Goal: Task Accomplishment & Management: Use online tool/utility

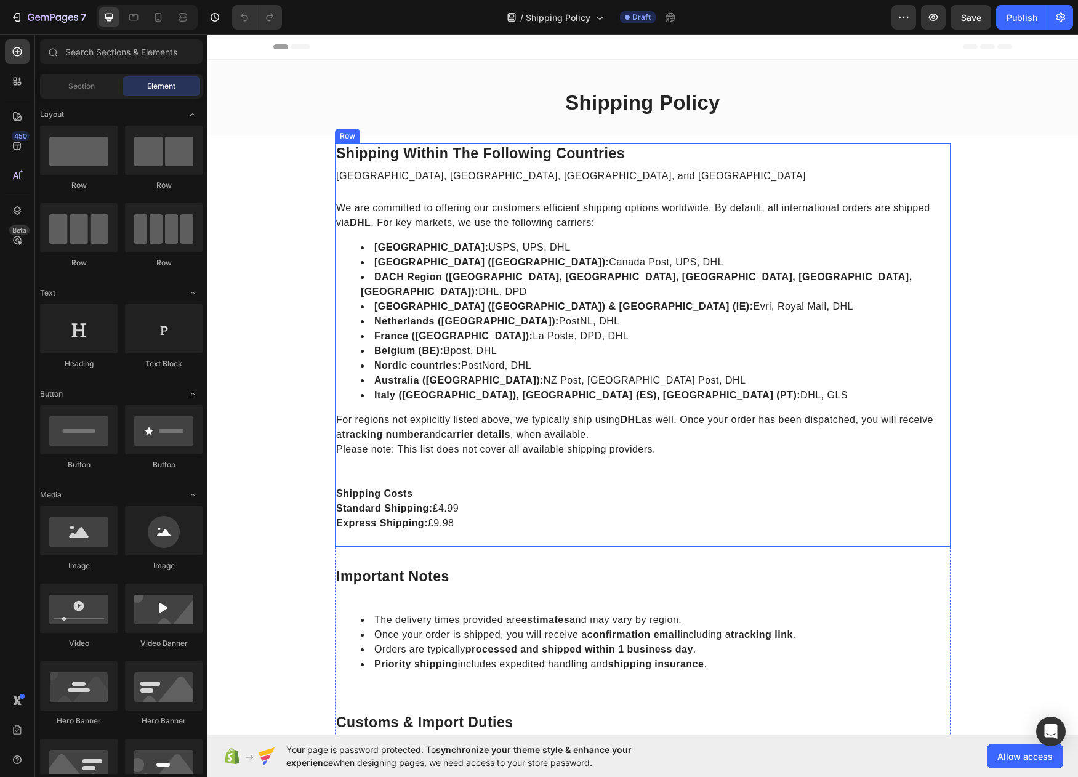
click at [611, 181] on p "[GEOGRAPHIC_DATA], [GEOGRAPHIC_DATA], [GEOGRAPHIC_DATA], and [GEOGRAPHIC_DATA]" at bounding box center [642, 176] width 613 height 15
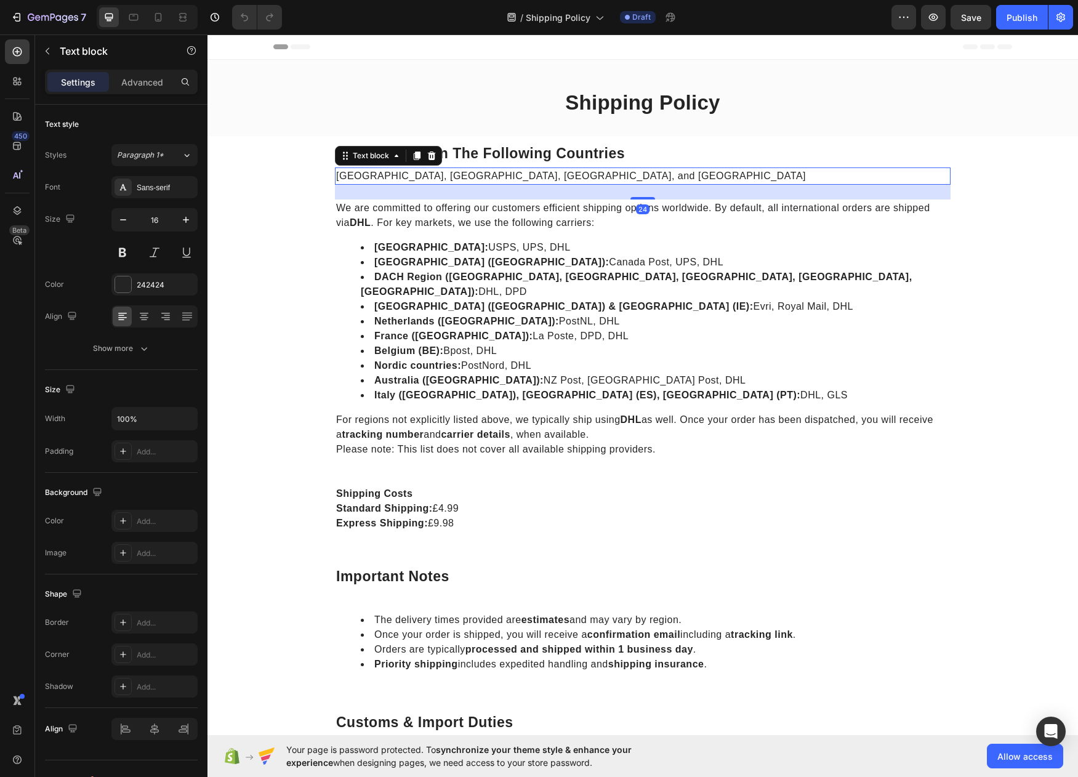
click at [611, 181] on p "[GEOGRAPHIC_DATA], [GEOGRAPHIC_DATA], [GEOGRAPHIC_DATA], and [GEOGRAPHIC_DATA]" at bounding box center [642, 176] width 613 height 15
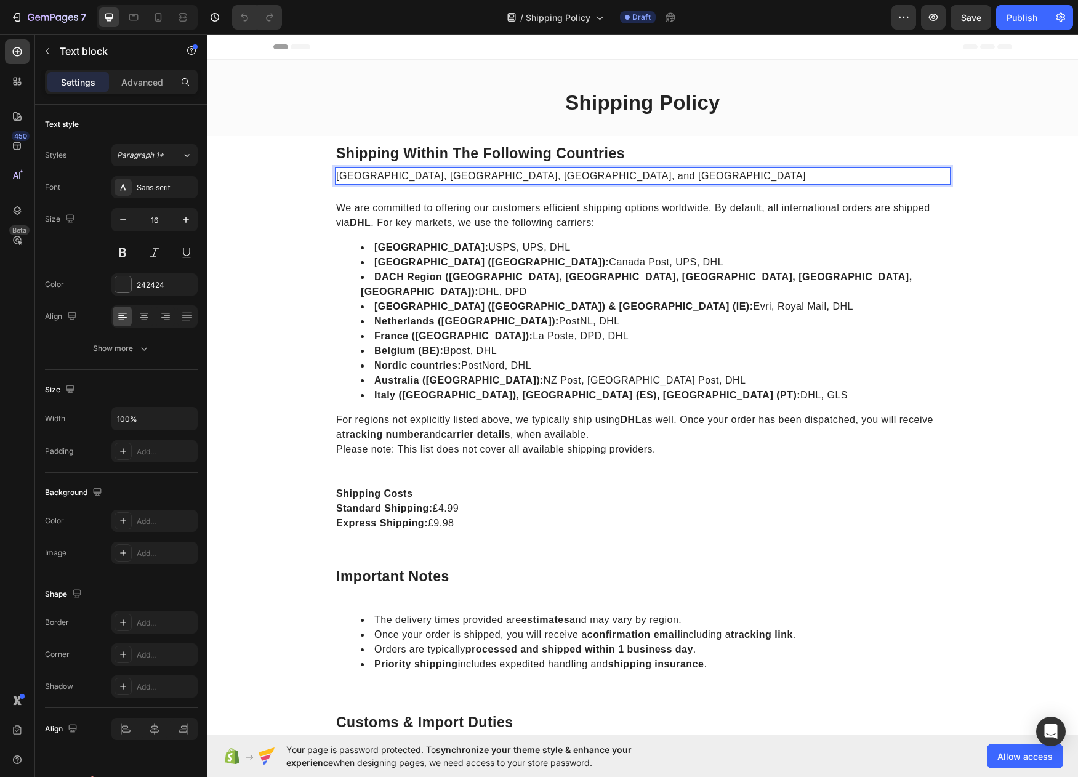
click at [607, 178] on p "[GEOGRAPHIC_DATA], [GEOGRAPHIC_DATA], [GEOGRAPHIC_DATA], and [GEOGRAPHIC_DATA]" at bounding box center [642, 176] width 613 height 15
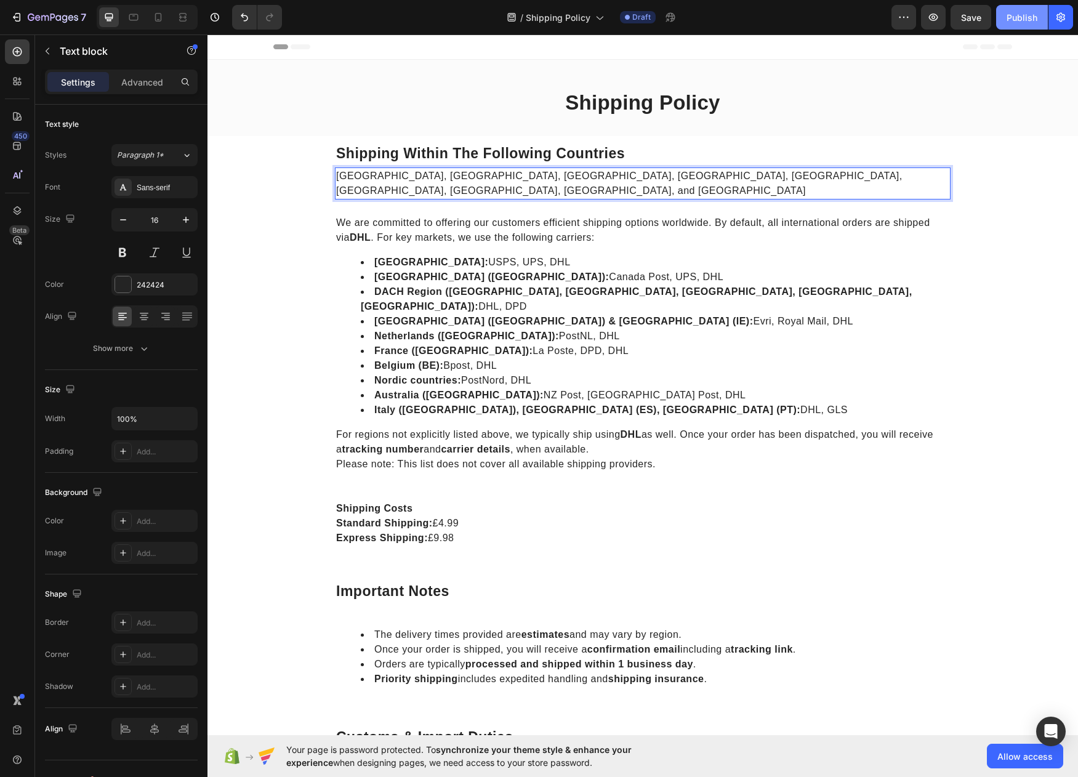
click at [1019, 12] on div "Publish" at bounding box center [1021, 17] width 31 height 13
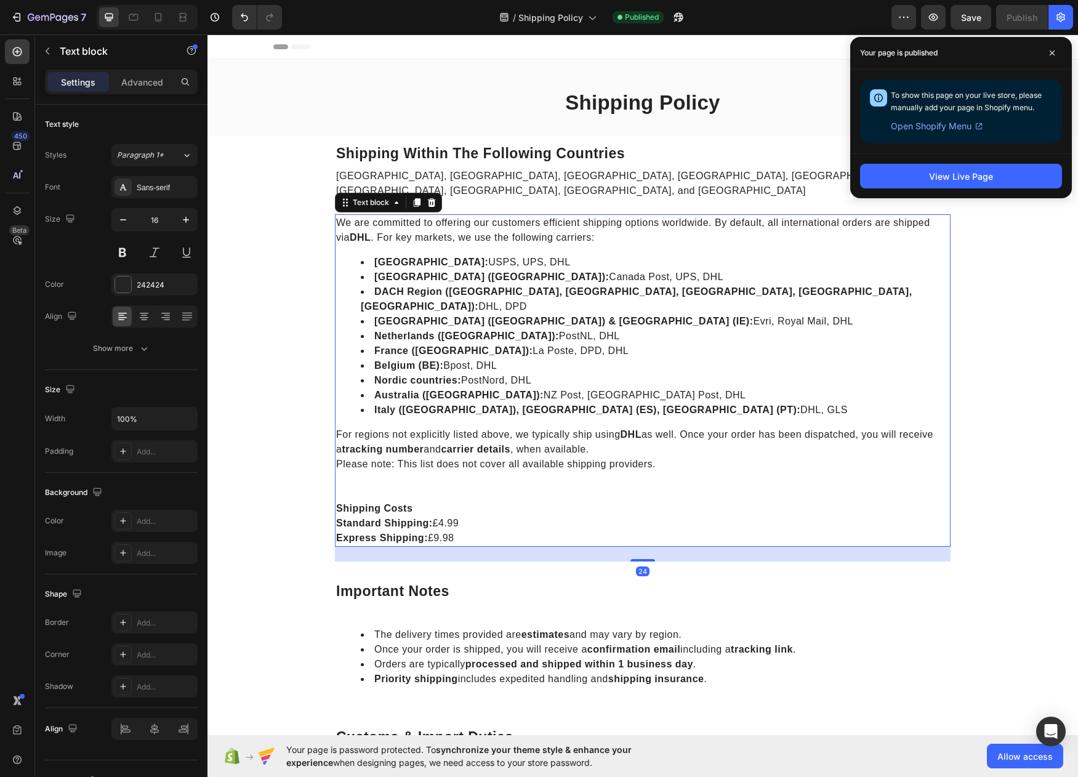
click at [451, 516] on p "Standard Shipping: £4.99" at bounding box center [642, 523] width 613 height 15
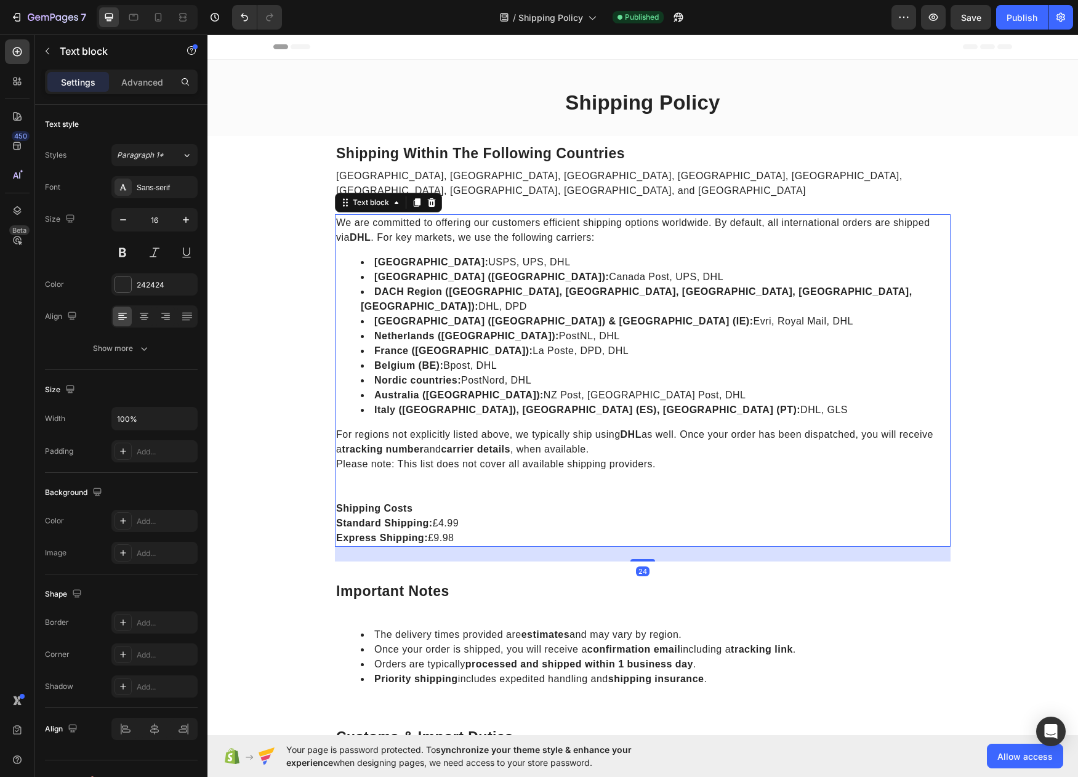
click at [451, 516] on p "Standard Shipping: £4.99" at bounding box center [642, 523] width 613 height 15
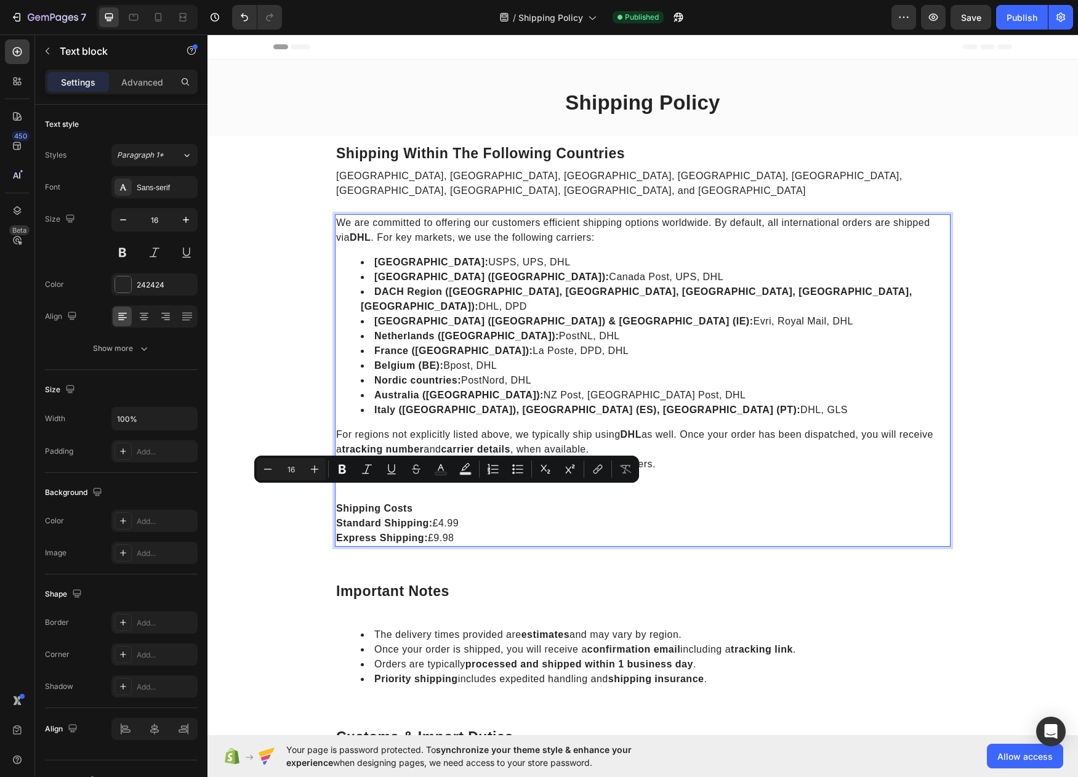
click at [437, 516] on p "Standard Shipping: £4.99" at bounding box center [642, 523] width 613 height 15
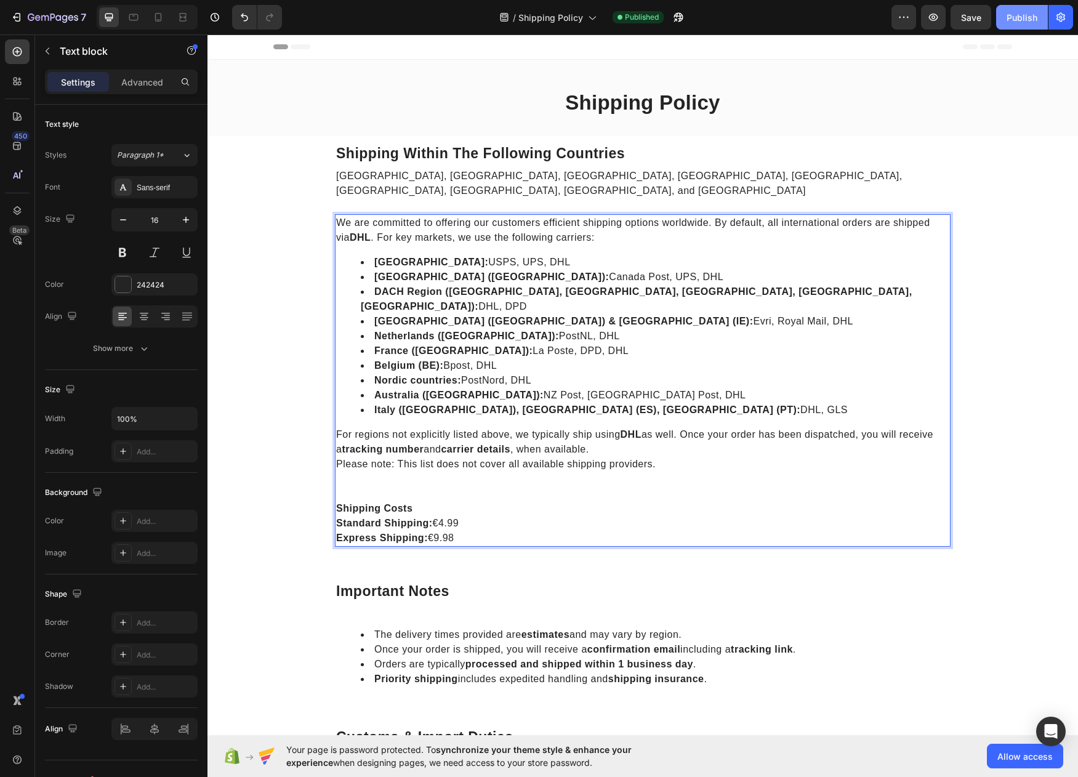
click at [1011, 11] on div "Publish" at bounding box center [1021, 17] width 31 height 13
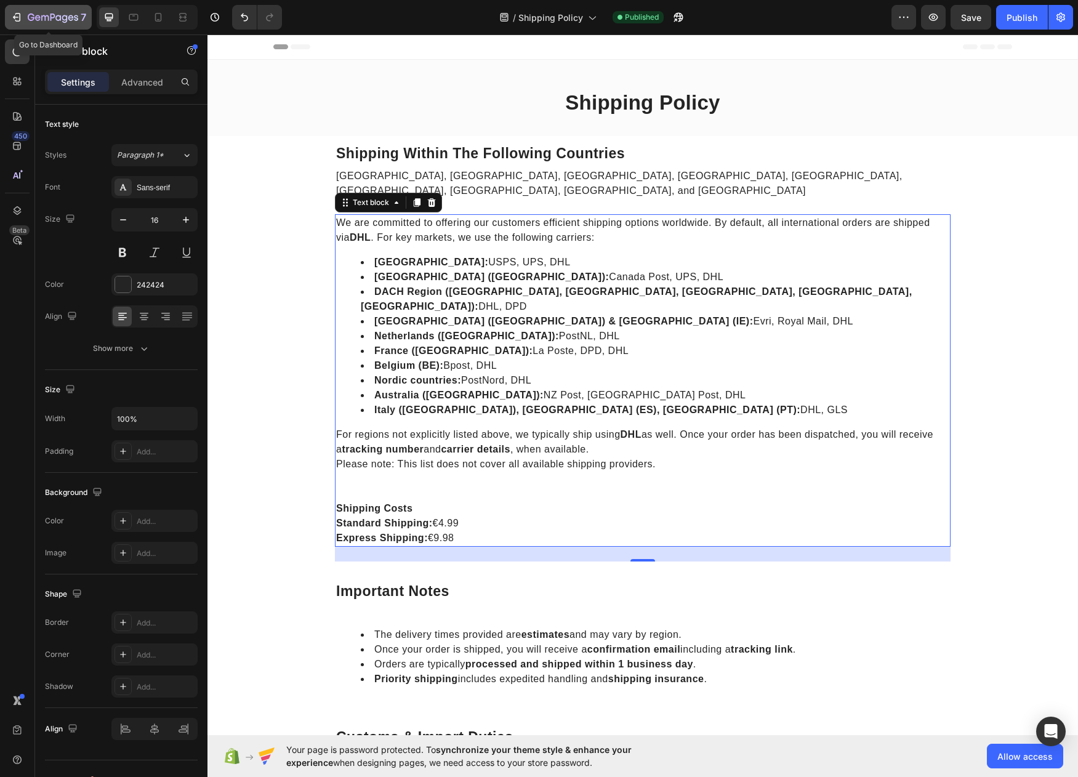
click at [18, 16] on icon "button" at bounding box center [16, 17] width 12 height 12
